Goal: Task Accomplishment & Management: Manage account settings

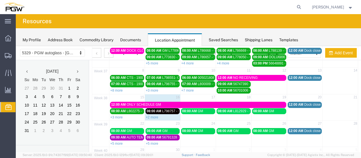
scroll to position [56, 0]
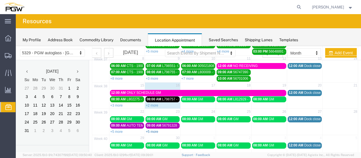
click at [151, 129] on link "+5 more" at bounding box center [152, 131] width 12 height 4
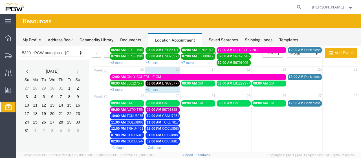
scroll to position [85, 0]
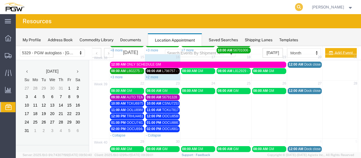
click at [303, 7] on icon at bounding box center [299, 7] width 8 height 8
paste input "668548"
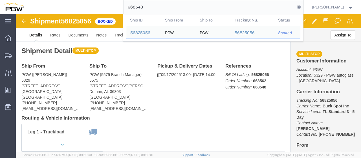
click div "Ship To PGW (5575 Branch Manager) 5575 [STREET_ADDRESS][PERSON_NAME] [PHONE_NUM…"
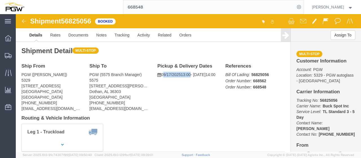
drag, startPoint x: 145, startPoint y: 61, endPoint x: 175, endPoint y: 63, distance: 30.5
click p "[DATE] 13:00 - [DATE] 14:00"
drag, startPoint x: 77, startPoint y: 5, endPoint x: 48, endPoint y: 5, distance: 29.3
click span "56825056"
copy span "56825056"
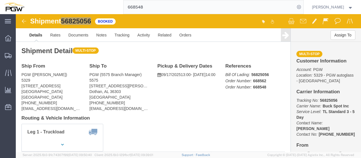
click at [176, 9] on input "668548" at bounding box center [208, 7] width 171 height 14
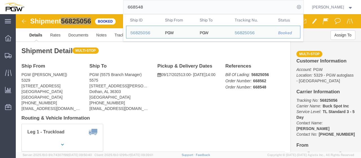
click at [176, 9] on input "668548" at bounding box center [208, 7] width 171 height 14
paste input "26"
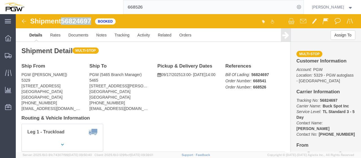
drag, startPoint x: 77, startPoint y: 5, endPoint x: 48, endPoint y: 5, distance: 28.8
click span "56824697"
copy span "56824697"
click at [176, 7] on input "668526" at bounding box center [208, 7] width 171 height 14
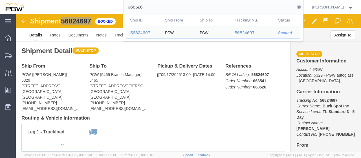
click at [176, 7] on input "668526" at bounding box center [208, 7] width 171 height 14
paste input "45"
click at [151, 47] on div "56824619" at bounding box center [143, 47] width 27 height 6
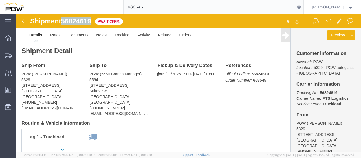
drag, startPoint x: 78, startPoint y: 6, endPoint x: 48, endPoint y: 8, distance: 29.1
click div "Shipment 56824619 Await Cfrm."
copy span "56824619"
click at [158, 12] on input "668545" at bounding box center [208, 7] width 171 height 14
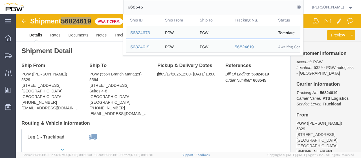
click at [158, 12] on input "668545" at bounding box center [208, 7] width 171 height 14
paste input "668523"
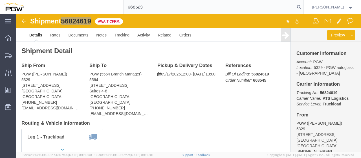
type input "668523"
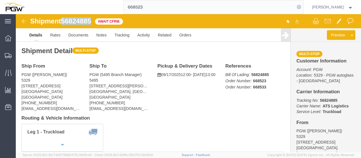
drag, startPoint x: 76, startPoint y: 7, endPoint x: 47, endPoint y: 8, distance: 29.0
click span "56824885"
copy span "56824885"
click at [0, 0] on span "Location Appointment" at bounding box center [0, 0] width 0 height 0
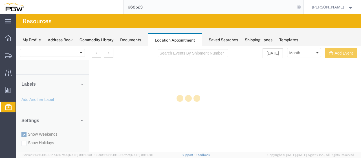
select select "28253"
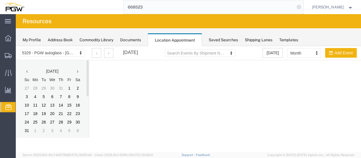
click at [300, 7] on icon at bounding box center [299, 7] width 8 height 8
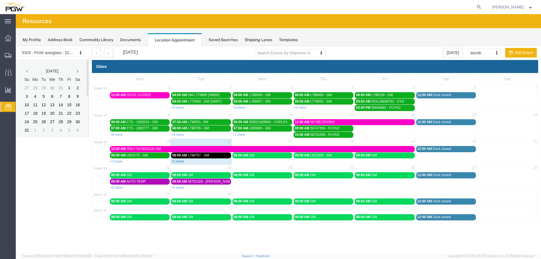
click at [175, 160] on link "+2 more" at bounding box center [177, 162] width 12 height 4
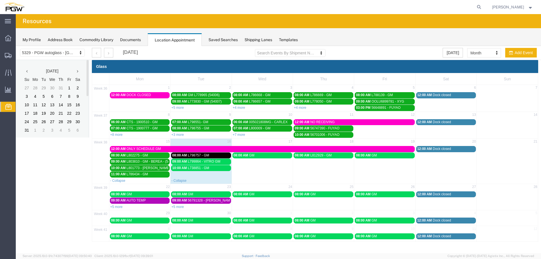
click at [284, 157] on div "08:00 AM GM" at bounding box center [263, 155] width 58 height 4
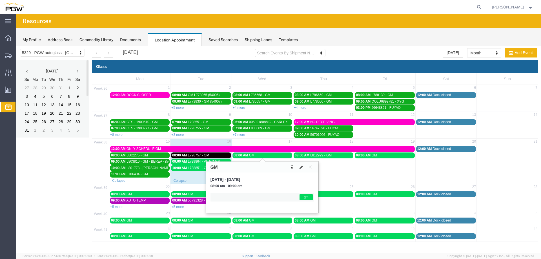
click at [292, 168] on icon at bounding box center [292, 167] width 3 height 4
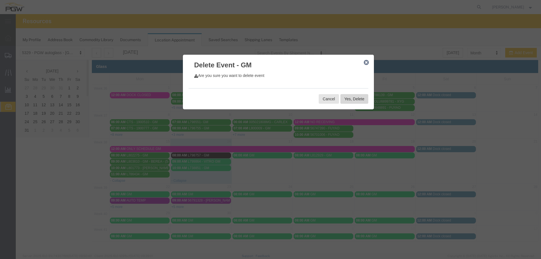
click at [347, 103] on button "Yes, Delete" at bounding box center [355, 99] width 28 height 10
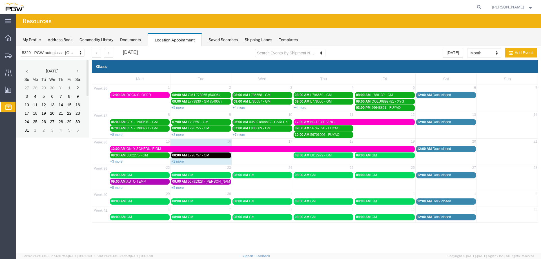
click at [366, 155] on span "08:00 AM" at bounding box center [363, 155] width 15 height 4
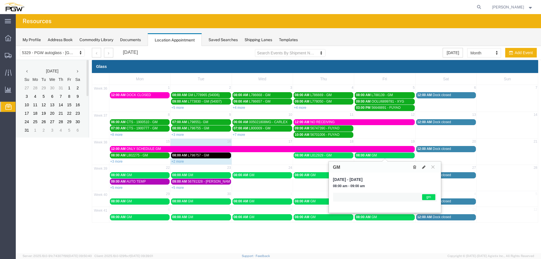
click at [413, 168] on icon at bounding box center [414, 167] width 3 height 4
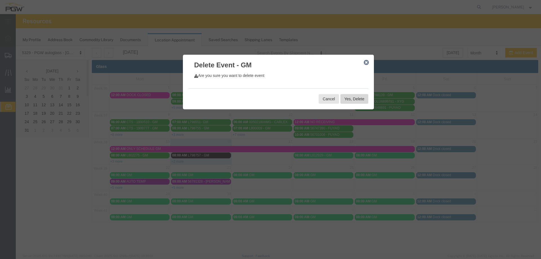
click at [365, 95] on button "Yes, Delete" at bounding box center [355, 99] width 28 height 10
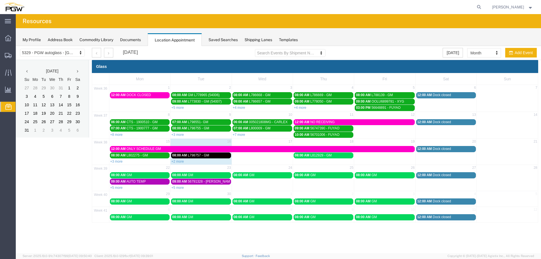
drag, startPoint x: 285, startPoint y: 159, endPoint x: 288, endPoint y: 149, distance: 11.0
click at [285, 159] on td at bounding box center [262, 158] width 61 height 12
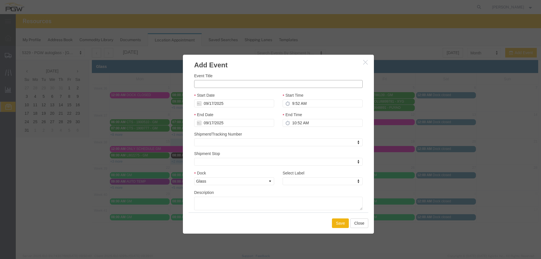
click at [227, 85] on input "Event Title" at bounding box center [278, 84] width 169 height 8
paste input "KKFU8030421"
type input "KKFU8030421 - FYG"
click at [291, 104] on input "9:52 AM" at bounding box center [323, 104] width 80 height 8
type input "8:52 AM"
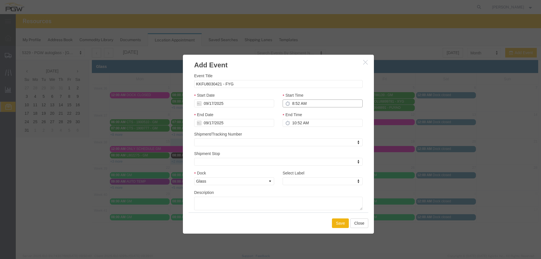
type input "9:52 AM"
type input "8:00 AM"
type input "9:00 AM"
type input "8:00 AM"
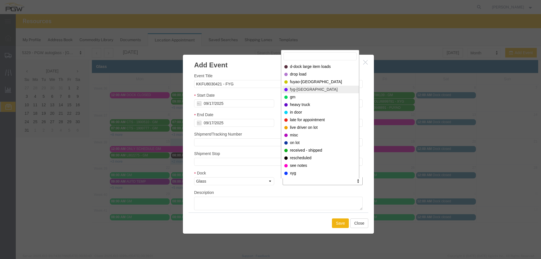
select select "12923"
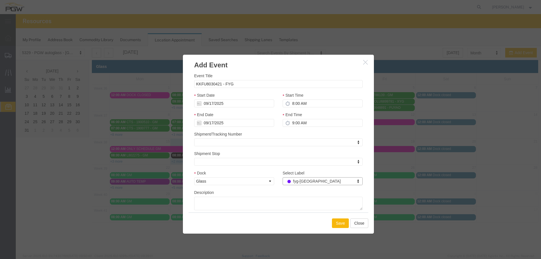
click at [338, 225] on button "Save" at bounding box center [340, 223] width 17 height 10
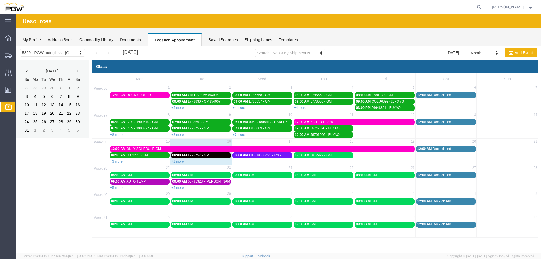
click at [336, 163] on td "08:00 AM L812929 - GM" at bounding box center [323, 158] width 61 height 12
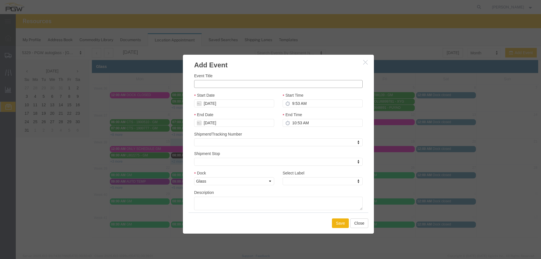
click at [237, 84] on input "Event Title" at bounding box center [278, 84] width 169 height 8
paste input "ONEU5609439"
type input "ONEU5609439 - FYG"
click at [291, 104] on input "9:53 AM" at bounding box center [323, 104] width 80 height 8
type input "9:00 AM"
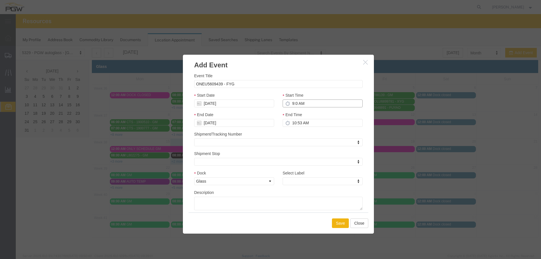
type input "10:00 AM"
type input "9:00 AM"
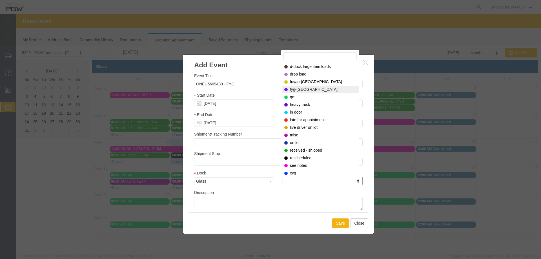
select select "12923"
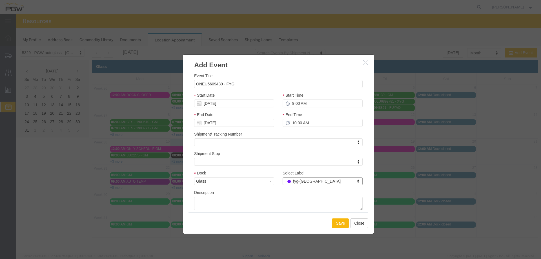
click at [340, 218] on button "Save" at bounding box center [340, 223] width 17 height 10
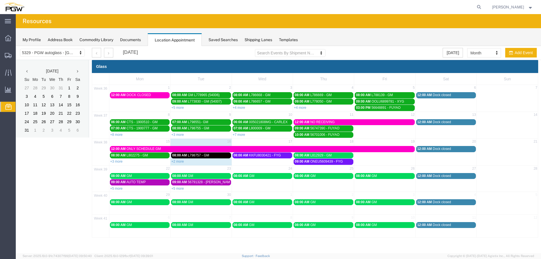
click at [394, 161] on td at bounding box center [384, 158] width 61 height 13
select select "1"
select select
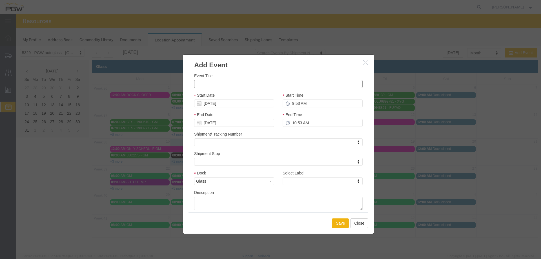
click at [298, 84] on input "Event Title" at bounding box center [278, 84] width 169 height 8
paste input "TEMU7471800"
type input "TEMU7471800 - FYG"
click at [290, 105] on input "9:53 AM" at bounding box center [323, 104] width 80 height 8
type input "8:53 AM"
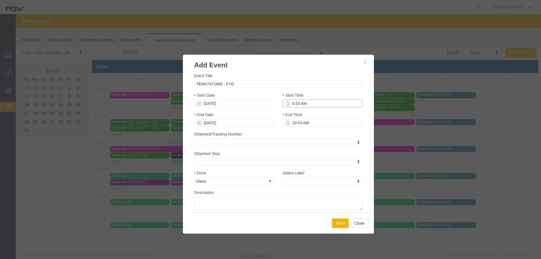
type input "9:53 AM"
type input "8:00 AM"
type input "9:00 AM"
type input "8:00 AM"
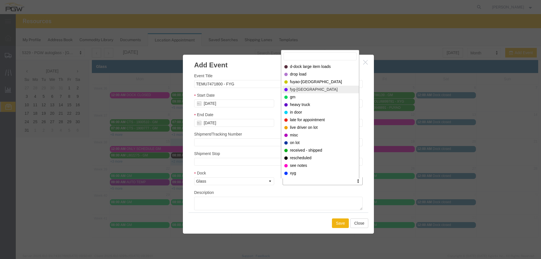
select select "12923"
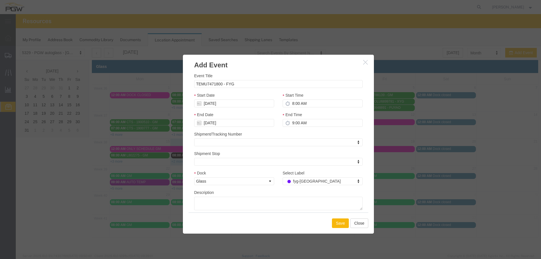
click at [342, 220] on button "Save" at bounding box center [340, 223] width 17 height 10
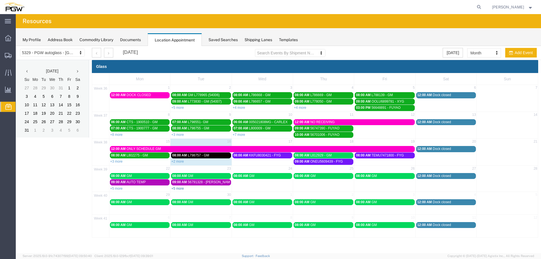
click at [177, 189] on link "+5 more" at bounding box center [177, 189] width 12 height 4
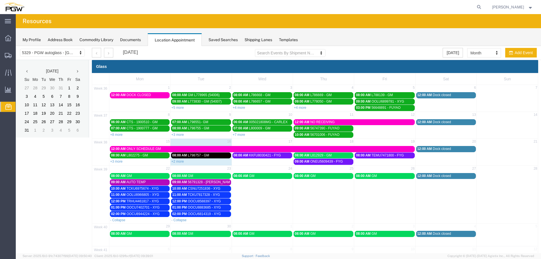
click at [202, 214] on span "OOCU6814319 - XYG" at bounding box center [204, 214] width 33 height 4
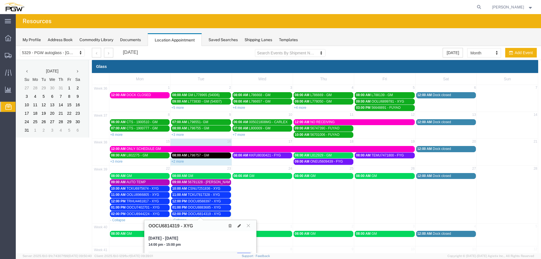
click at [165, 226] on h3 "OOCU6814319 - XYG" at bounding box center [171, 226] width 45 height 5
copy h3 "OOCU6814319"
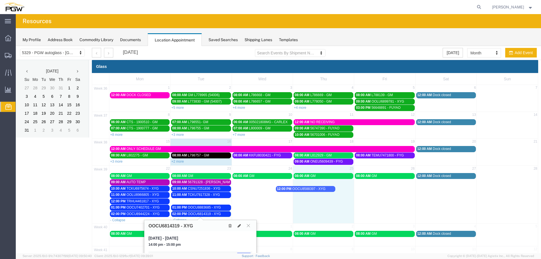
drag, startPoint x: 222, startPoint y: 200, endPoint x: 328, endPoint y: 188, distance: 105.9
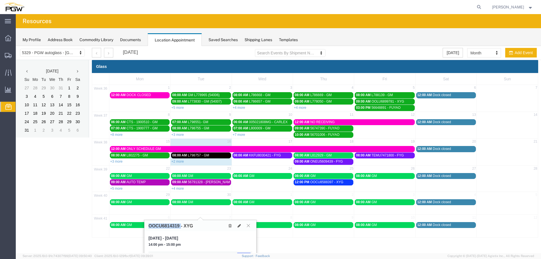
click at [249, 226] on icon at bounding box center [248, 225] width 3 height 3
click at [178, 189] on link "+4 more" at bounding box center [177, 189] width 12 height 4
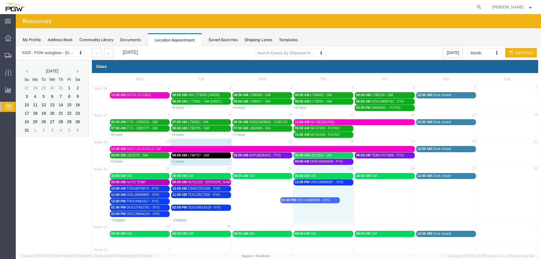
drag, startPoint x: 189, startPoint y: 202, endPoint x: 300, endPoint y: 200, distance: 110.5
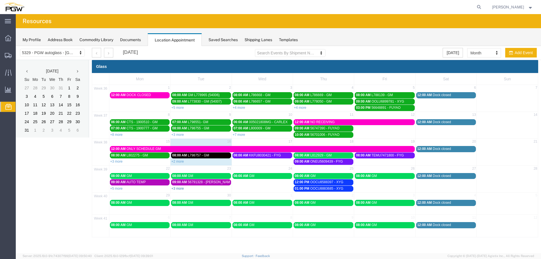
click at [178, 190] on link "+3 more" at bounding box center [177, 189] width 12 height 4
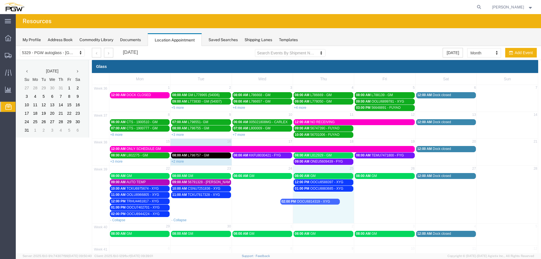
drag, startPoint x: 192, startPoint y: 201, endPoint x: 304, endPoint y: 200, distance: 111.9
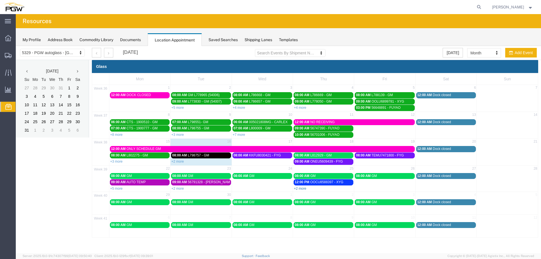
click at [297, 188] on link "+2 more" at bounding box center [300, 189] width 12 height 4
